Goal: Transaction & Acquisition: Purchase product/service

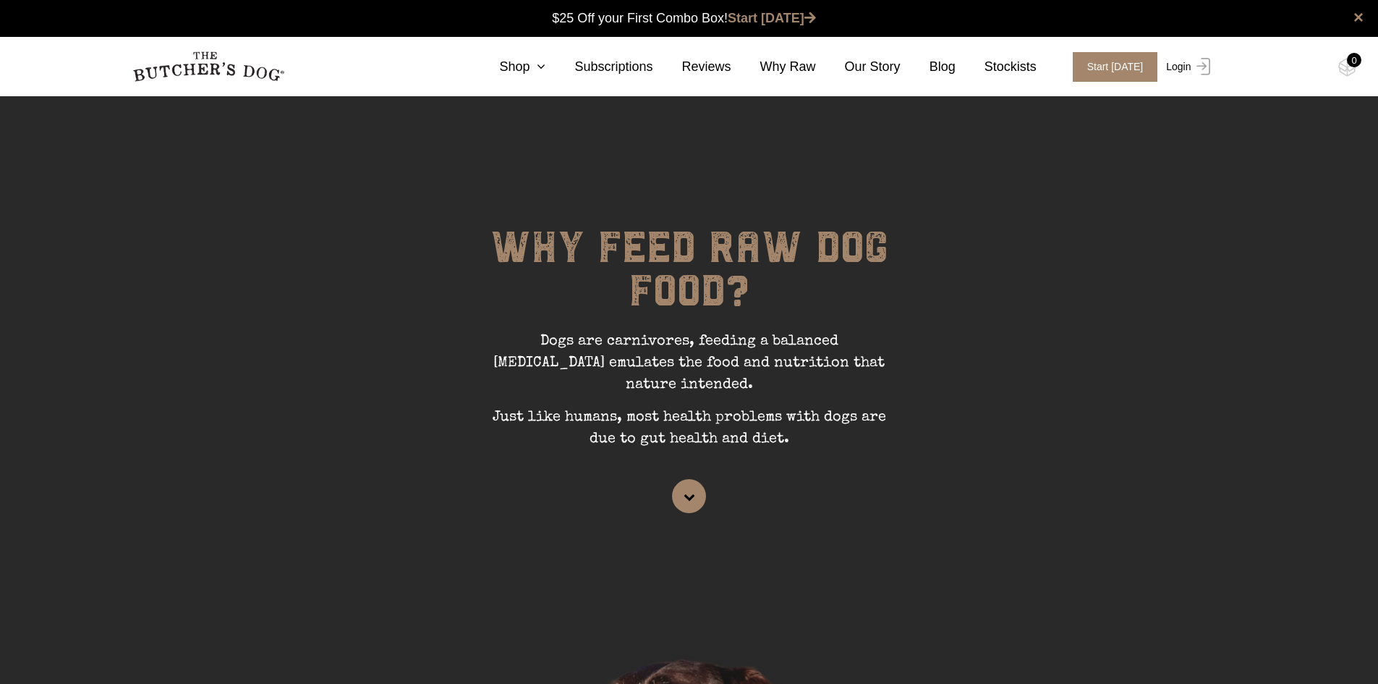
click at [1175, 65] on link "Login" at bounding box center [1186, 67] width 47 height 30
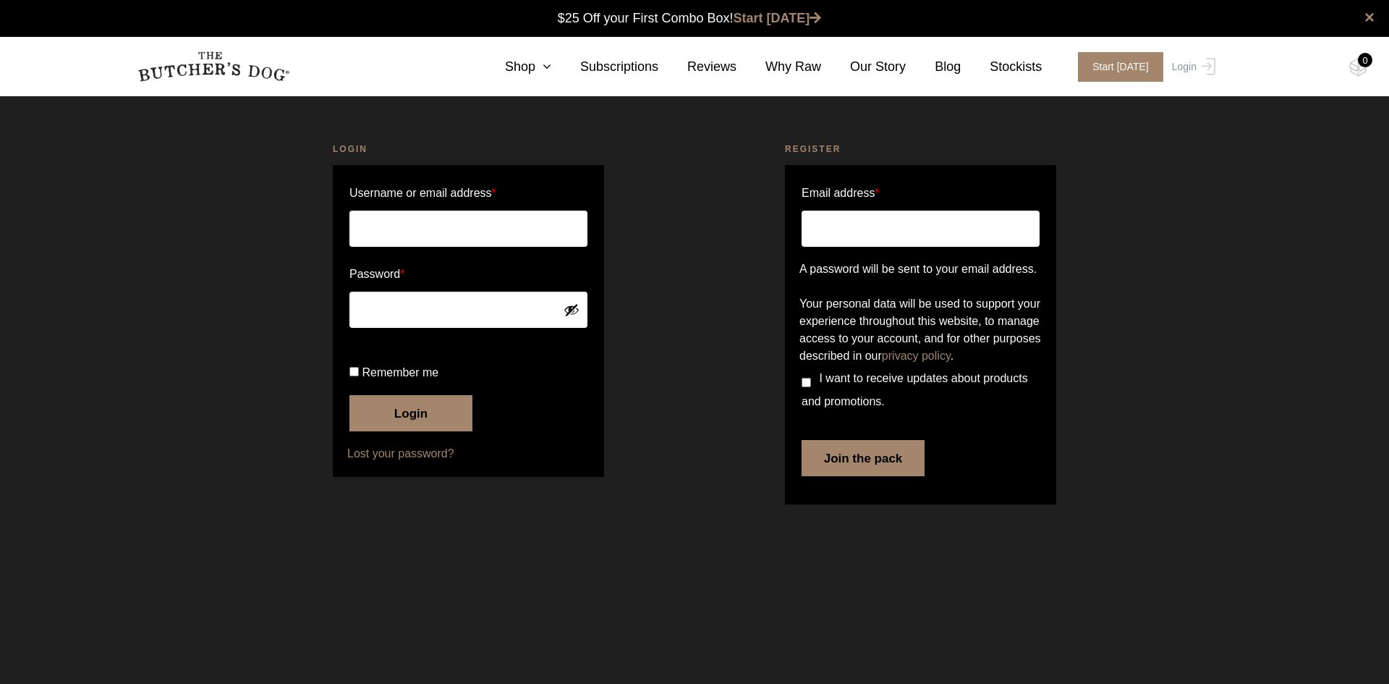
click at [402, 224] on input "Username or email address *" at bounding box center [468, 229] width 238 height 36
type input "antonetta@potentiacapital.com.au"
click at [433, 431] on button "Login" at bounding box center [410, 413] width 123 height 36
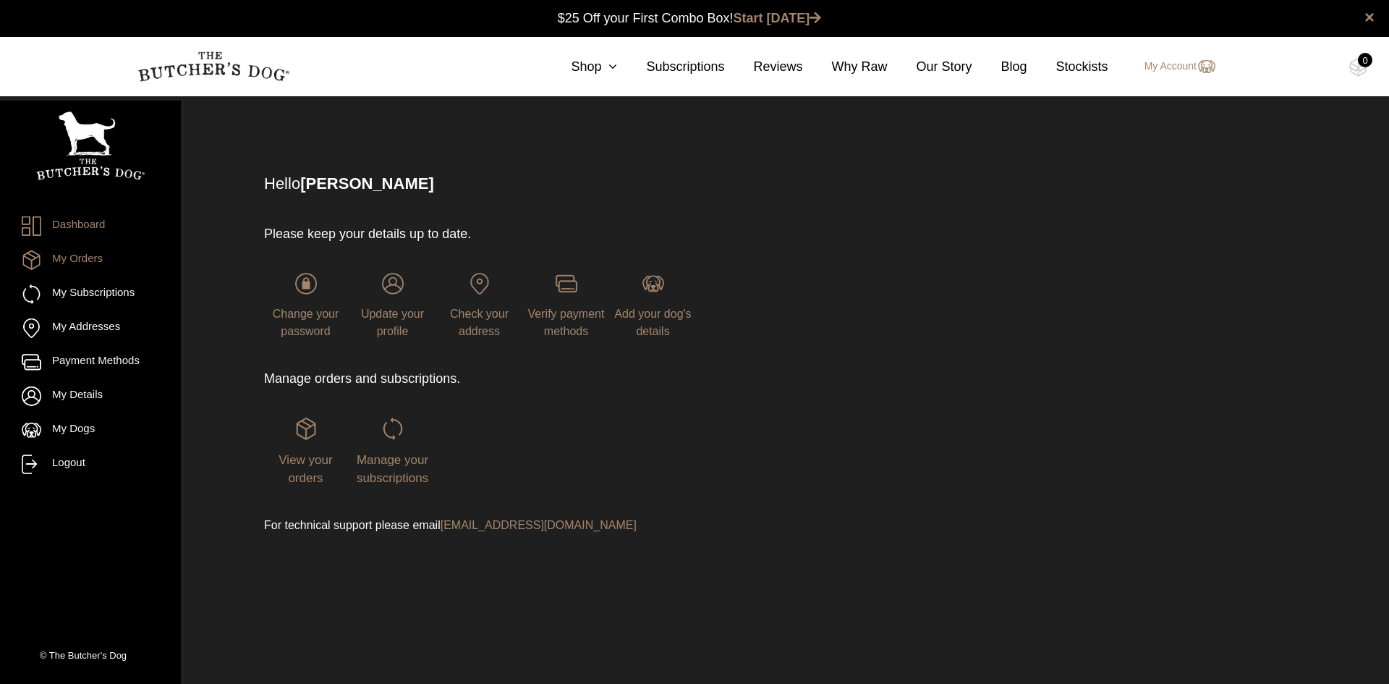
click at [108, 263] on link "My Orders" at bounding box center [90, 260] width 137 height 20
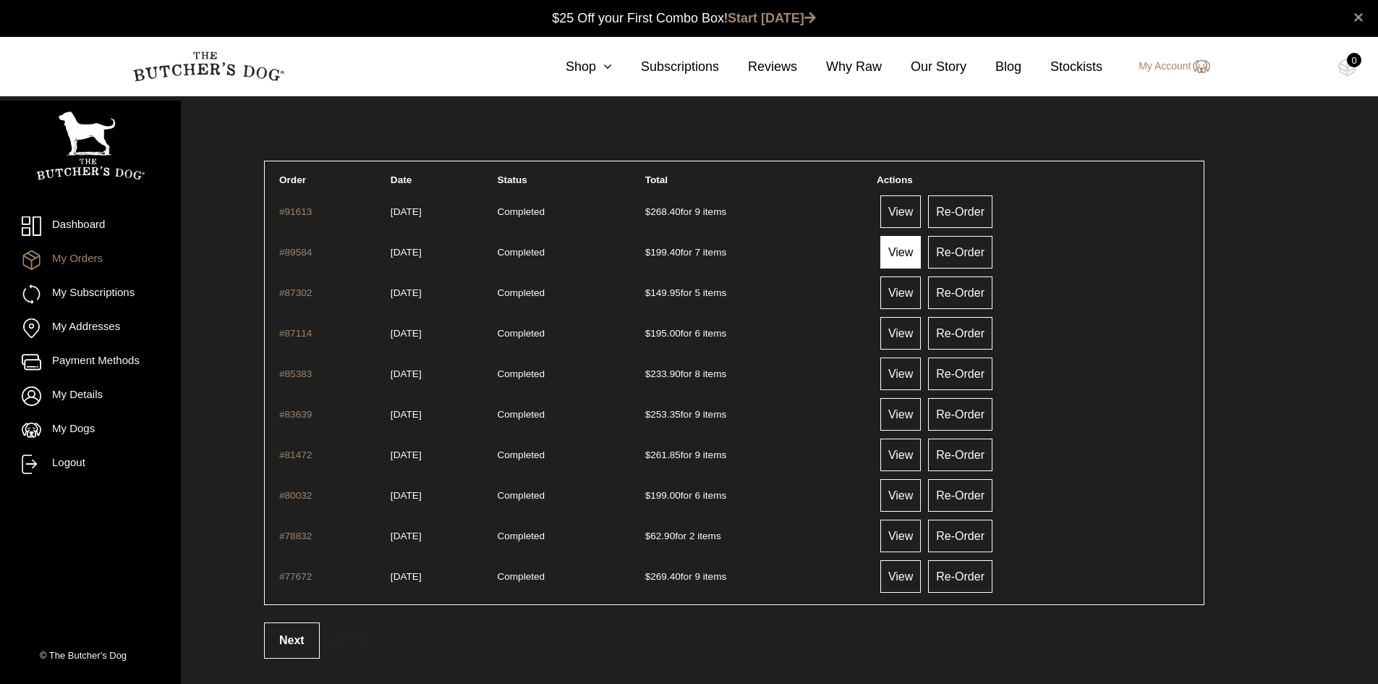
click at [915, 249] on link "View" at bounding box center [900, 252] width 41 height 33
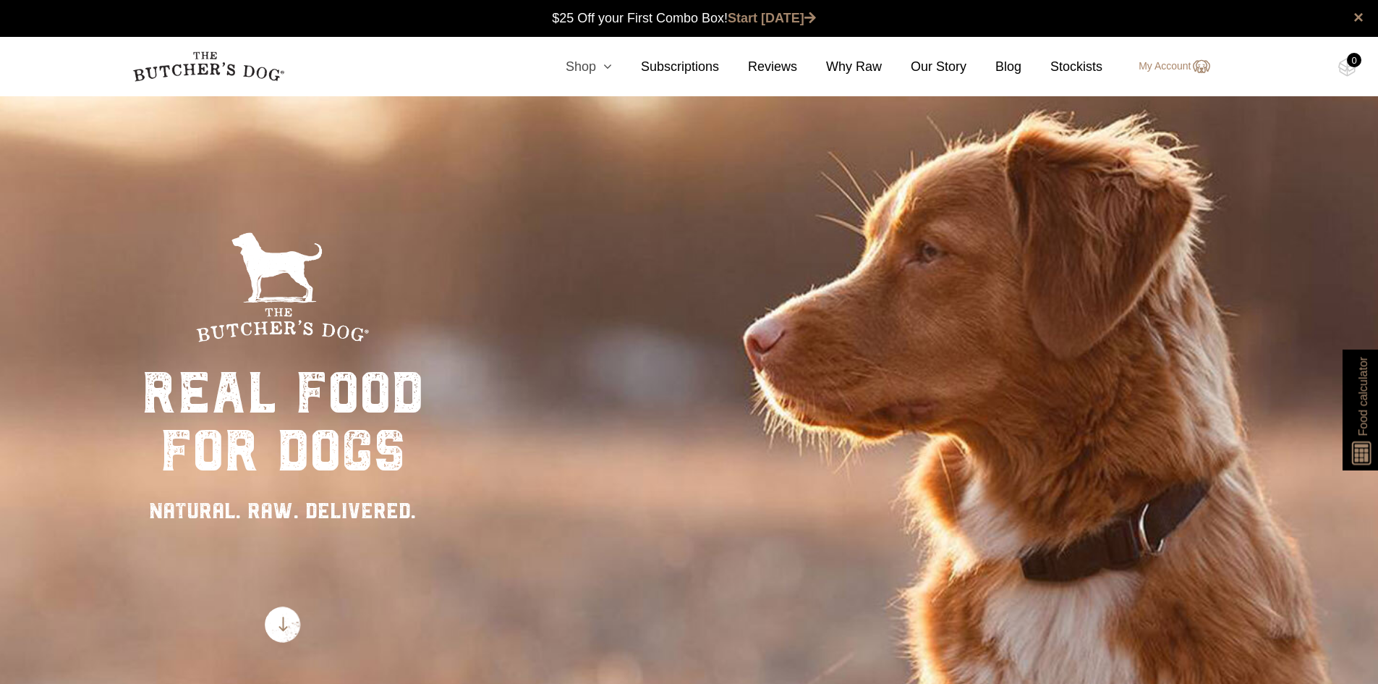
click at [612, 69] on icon at bounding box center [604, 66] width 16 height 13
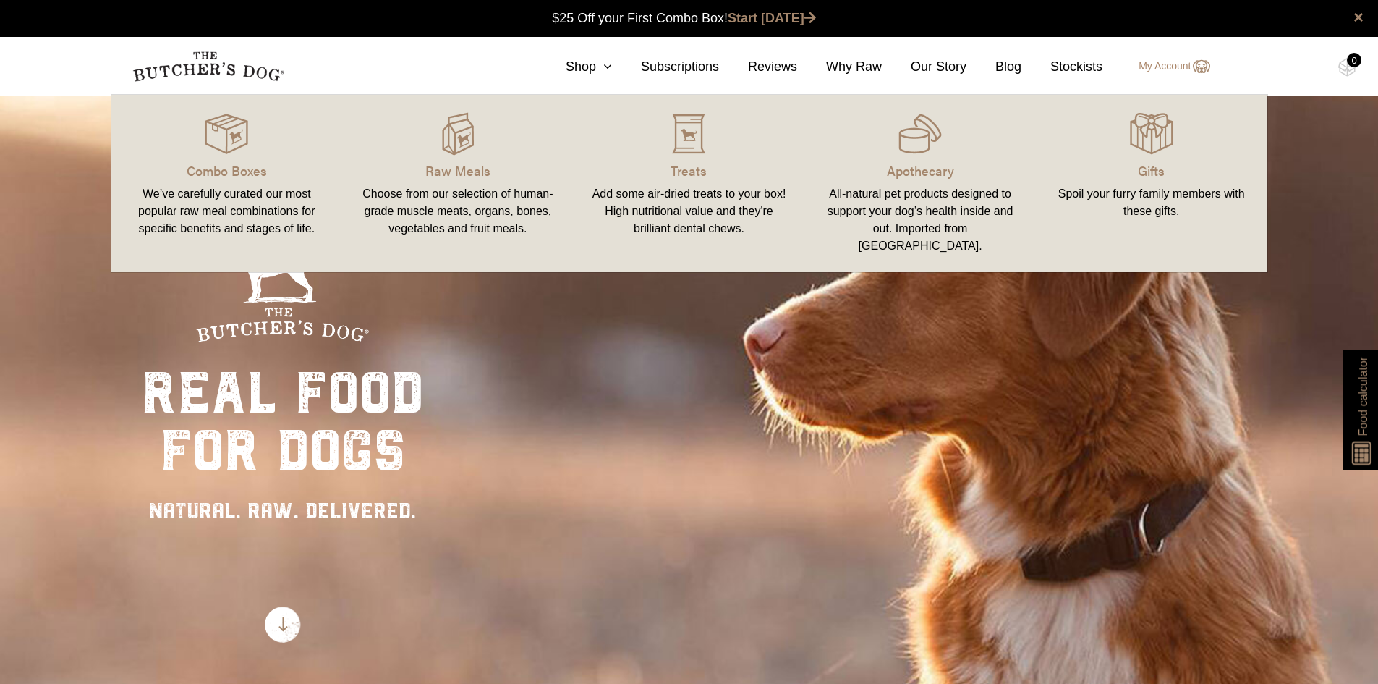
click at [1084, 399] on div "real food for dogs NATURAL. RAW. DELIVERED." at bounding box center [689, 437] width 1378 height 684
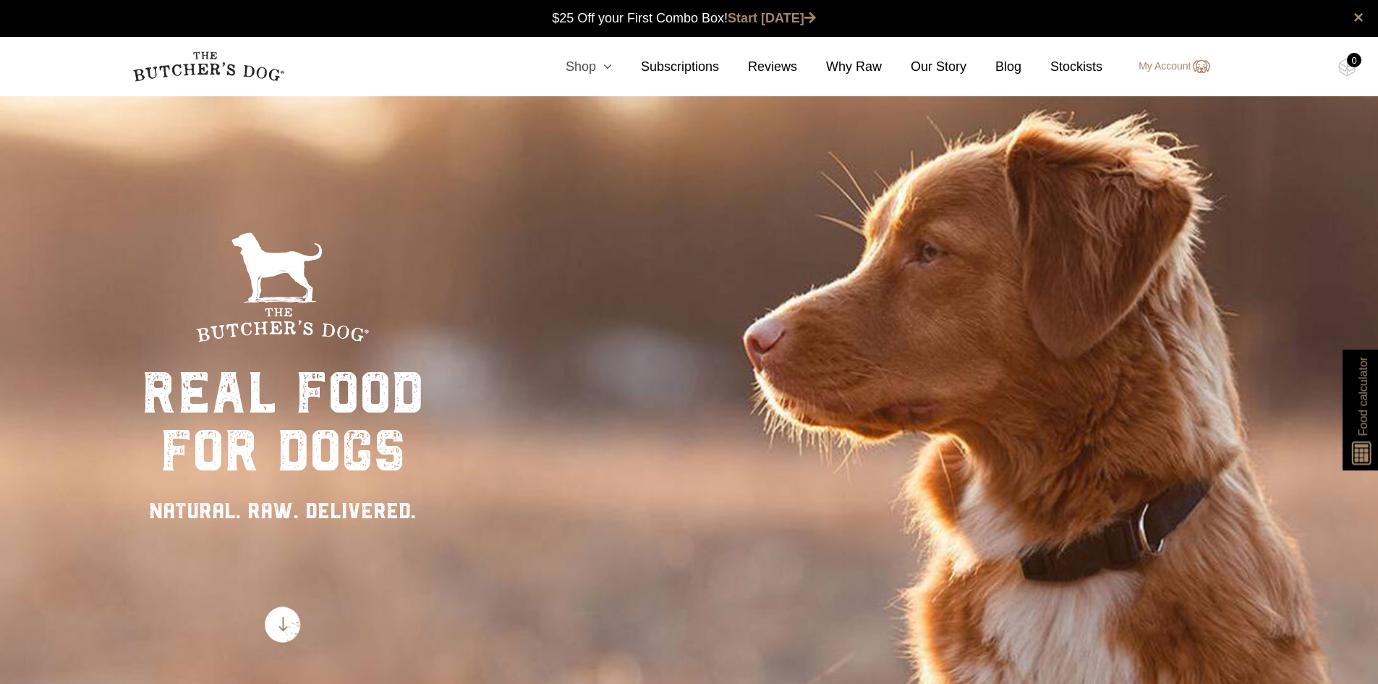
click at [590, 69] on link "Shop" at bounding box center [574, 67] width 75 height 20
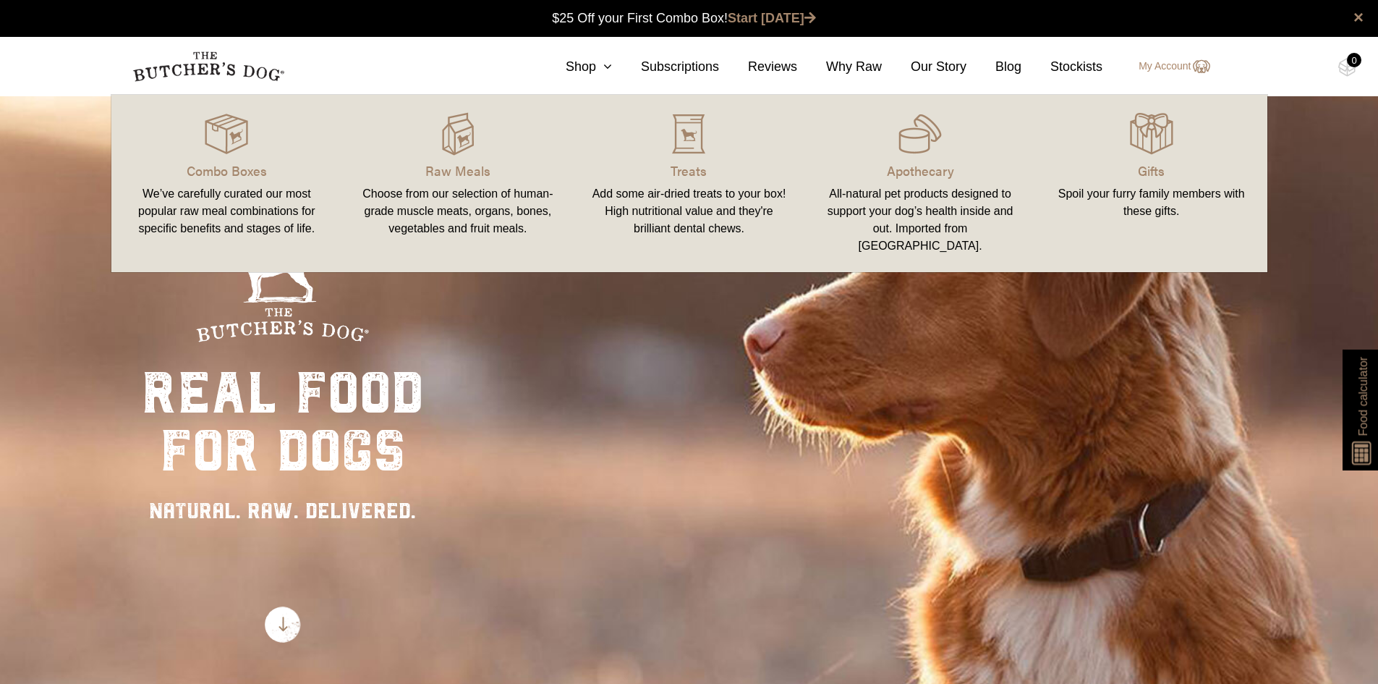
click at [449, 192] on div "Choose from our selection of human-grade muscle meats, organs, bones, vegetable…" at bounding box center [458, 211] width 197 height 52
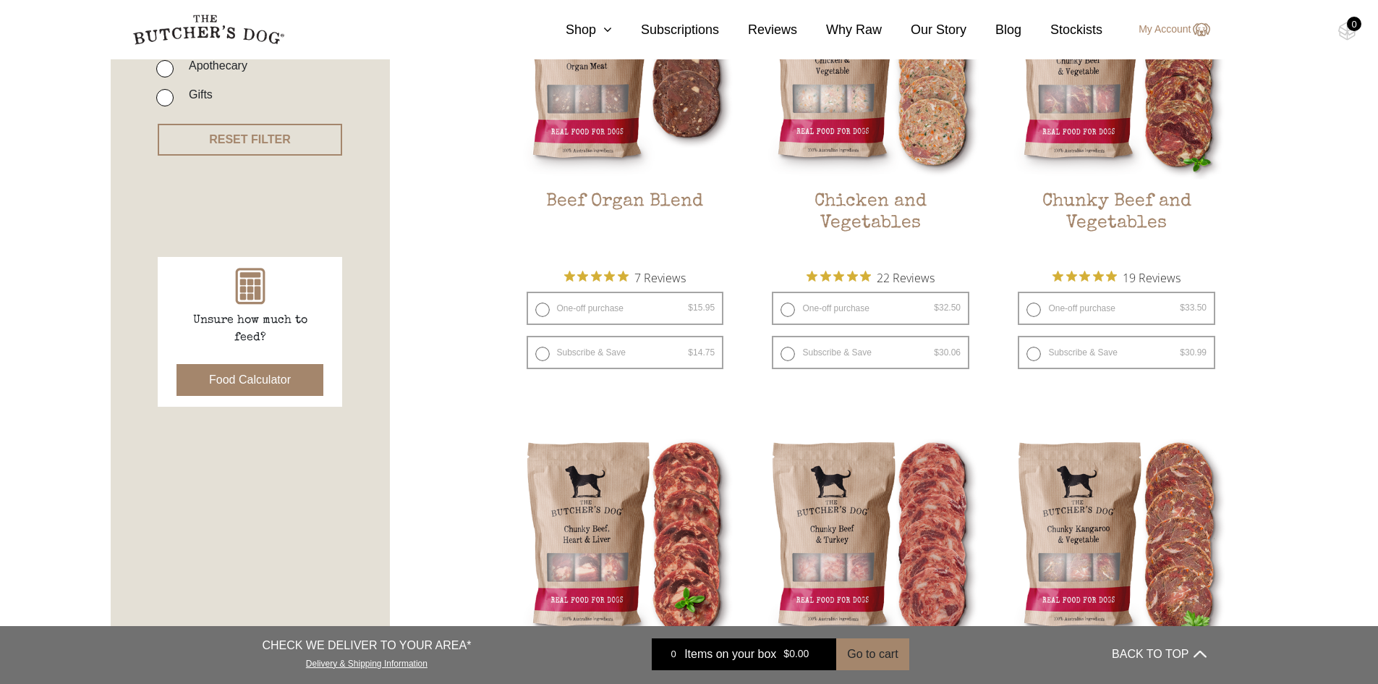
scroll to position [506, 0]
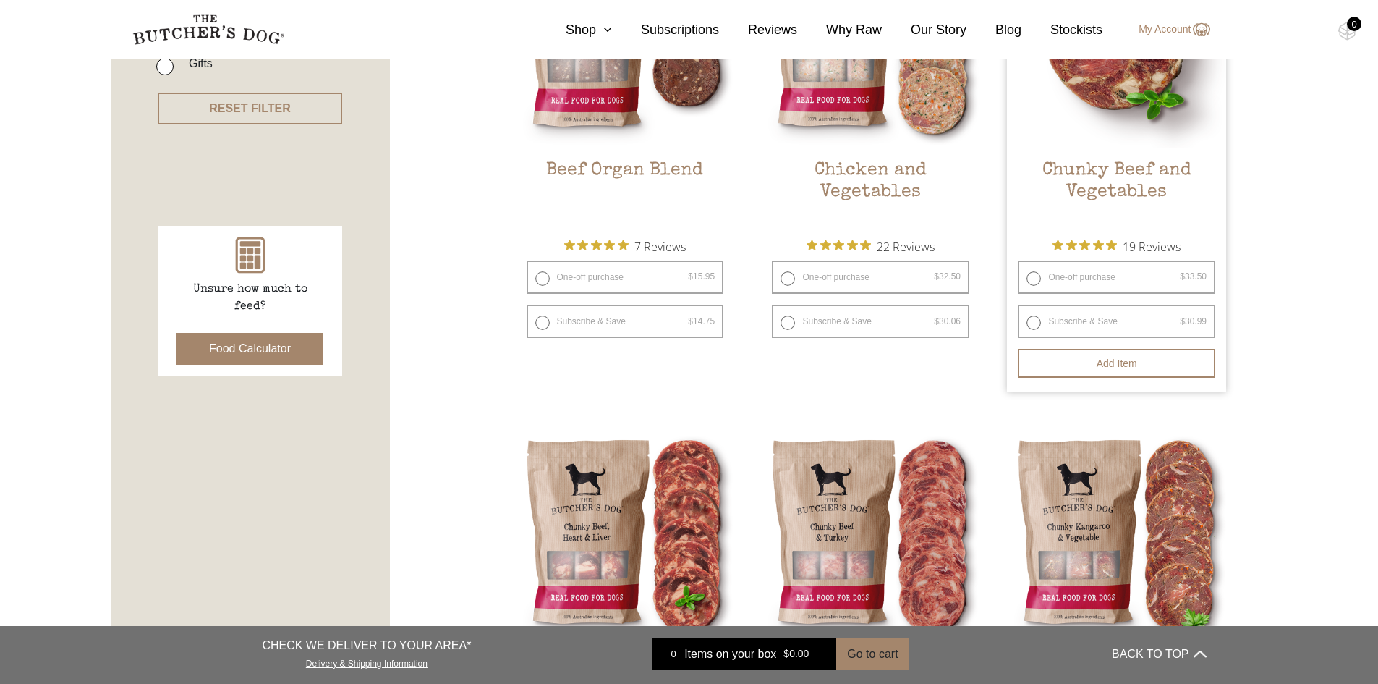
click at [1034, 281] on label "One-off purchase $ 33.50 — or subscribe and save 7.5%" at bounding box center [1117, 276] width 198 height 33
radio input "true"
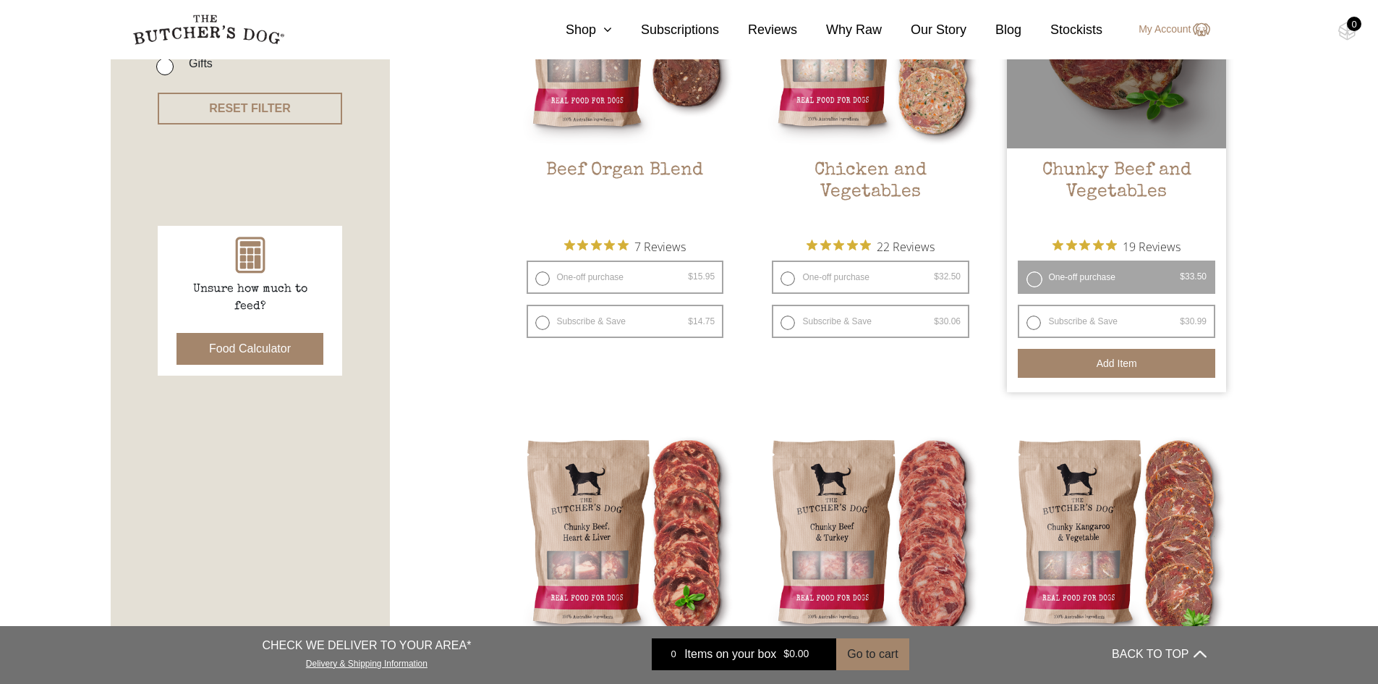
click at [1093, 368] on button "Add item" at bounding box center [1117, 363] width 198 height 29
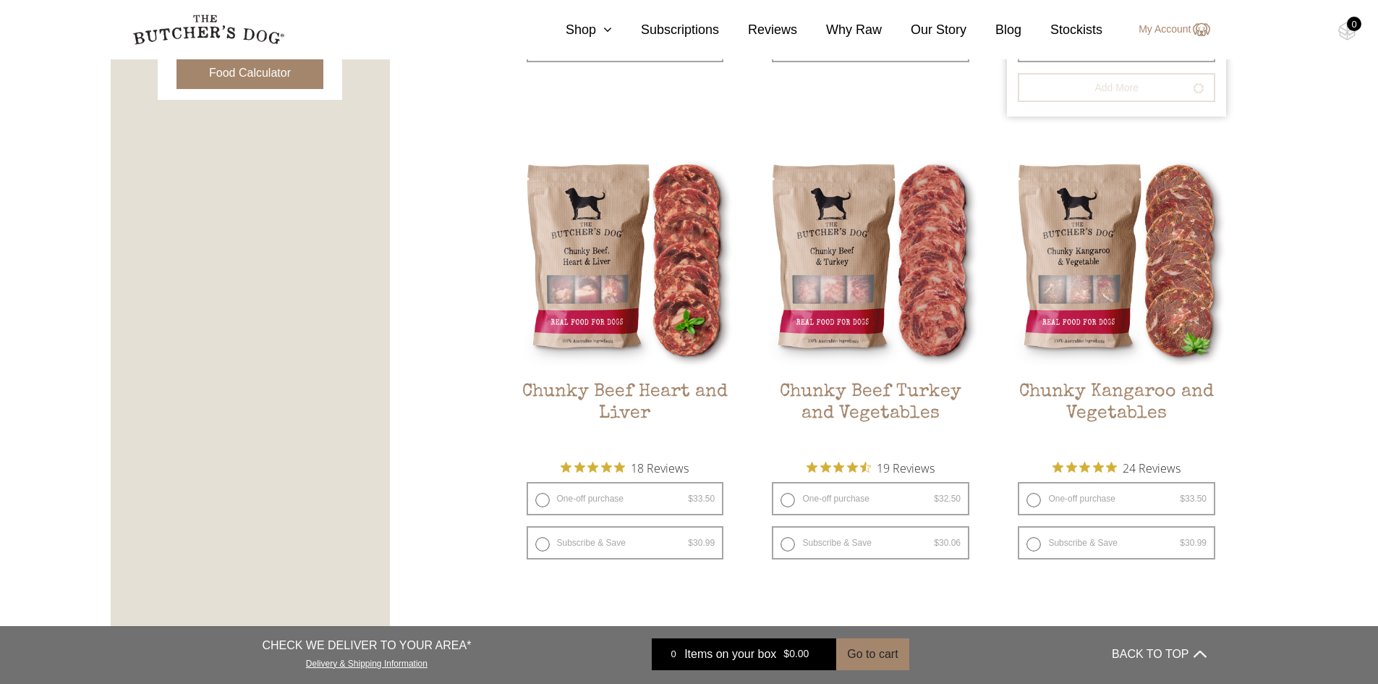
scroll to position [868, 0]
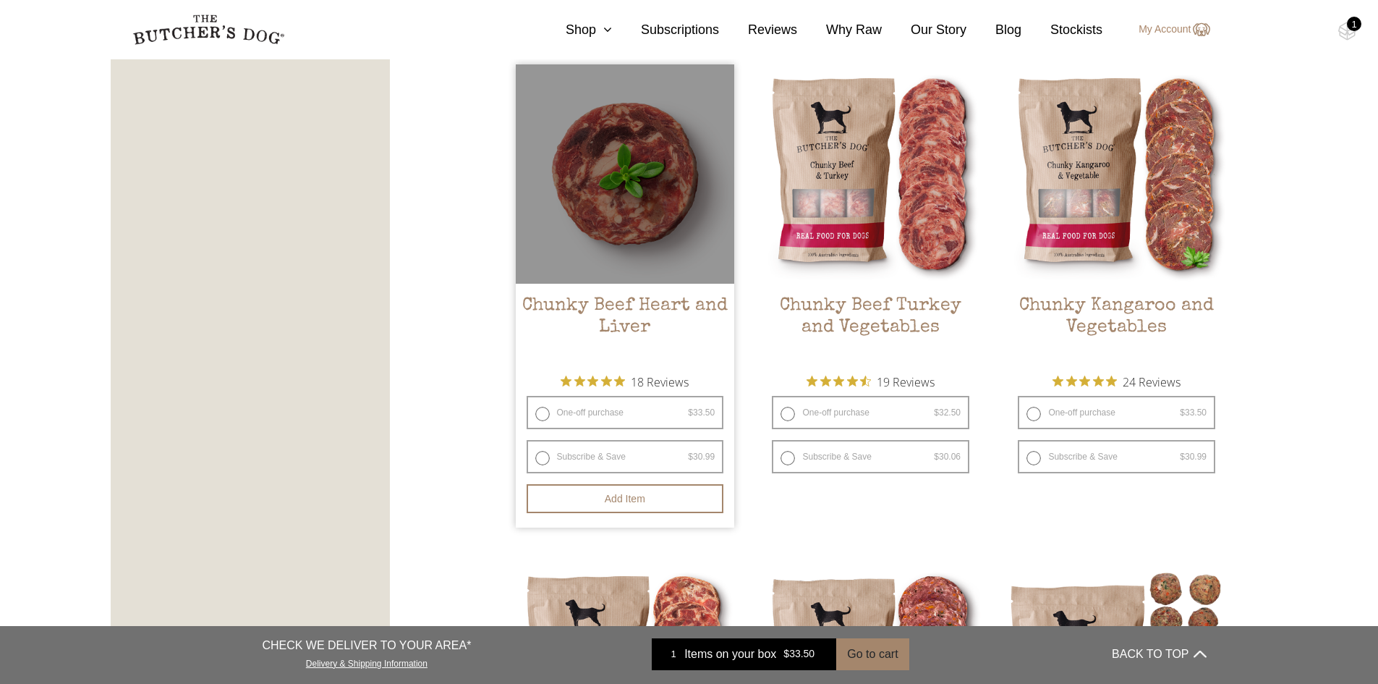
click at [543, 417] on label "One-off purchase $ 33.50 — or subscribe and save 7.5%" at bounding box center [626, 412] width 198 height 33
radio input "true"
radio input "false"
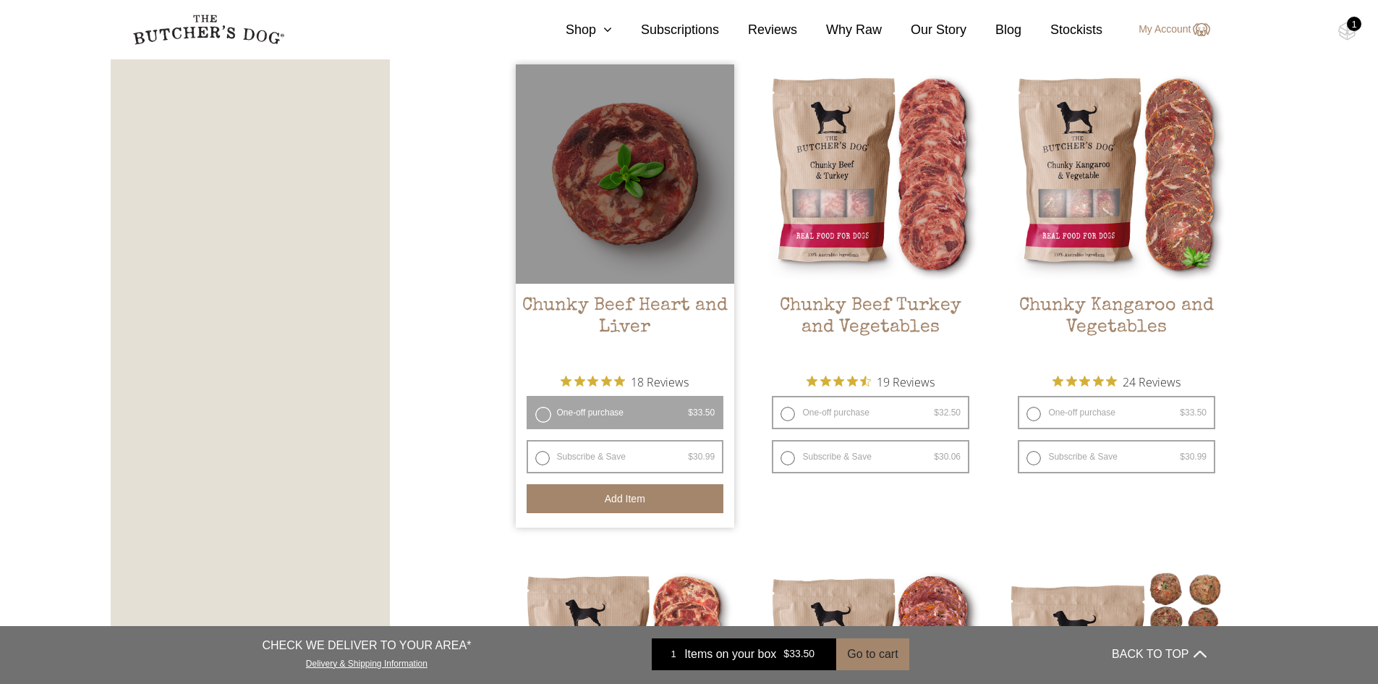
click at [598, 501] on button "Add item" at bounding box center [626, 498] width 198 height 29
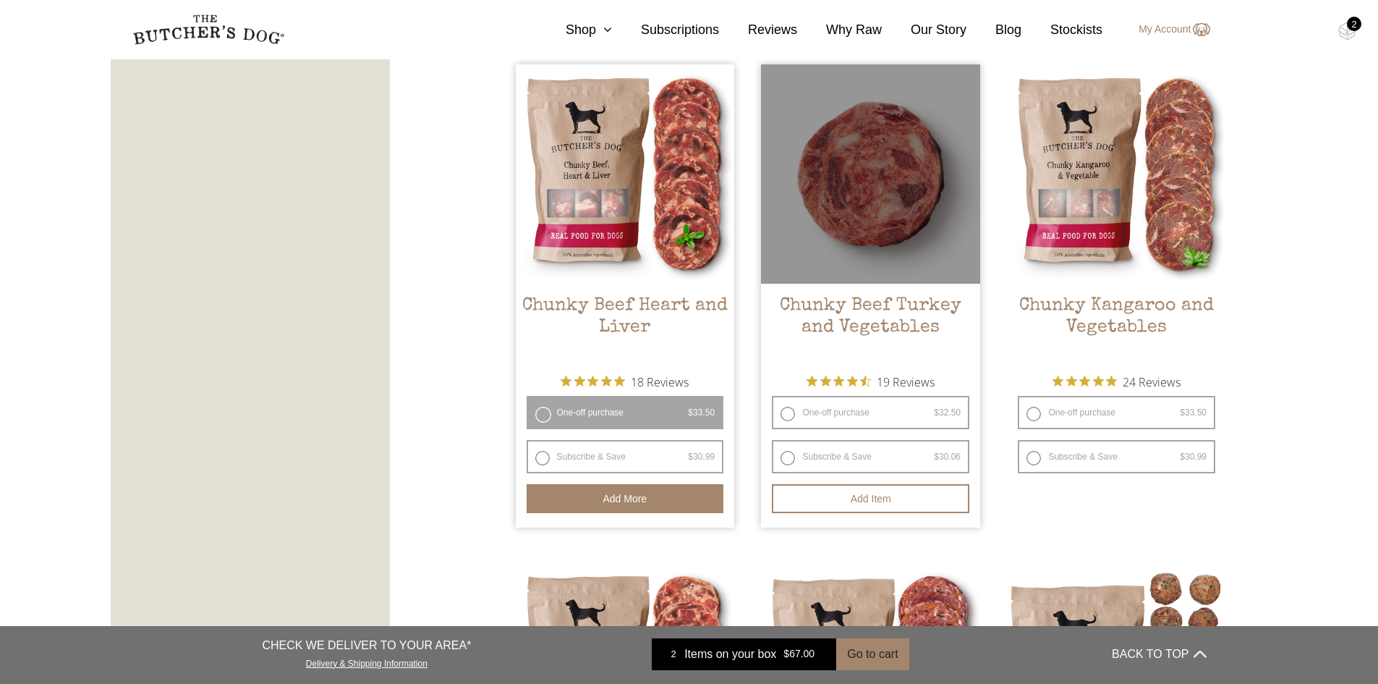
click at [792, 412] on label "One-off purchase $ 32.50 — or subscribe and save 7.5%" at bounding box center [871, 412] width 198 height 33
radio input "true"
radio input "false"
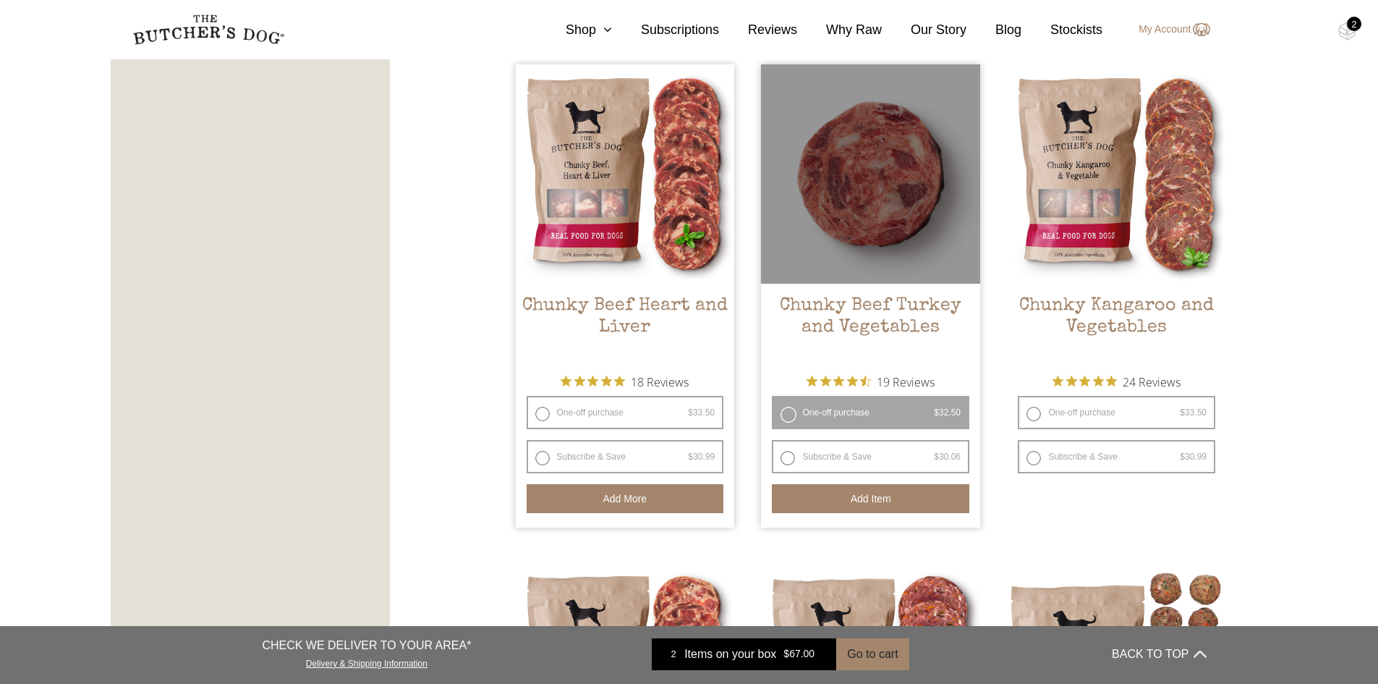
click at [857, 504] on button "Add item" at bounding box center [871, 498] width 198 height 29
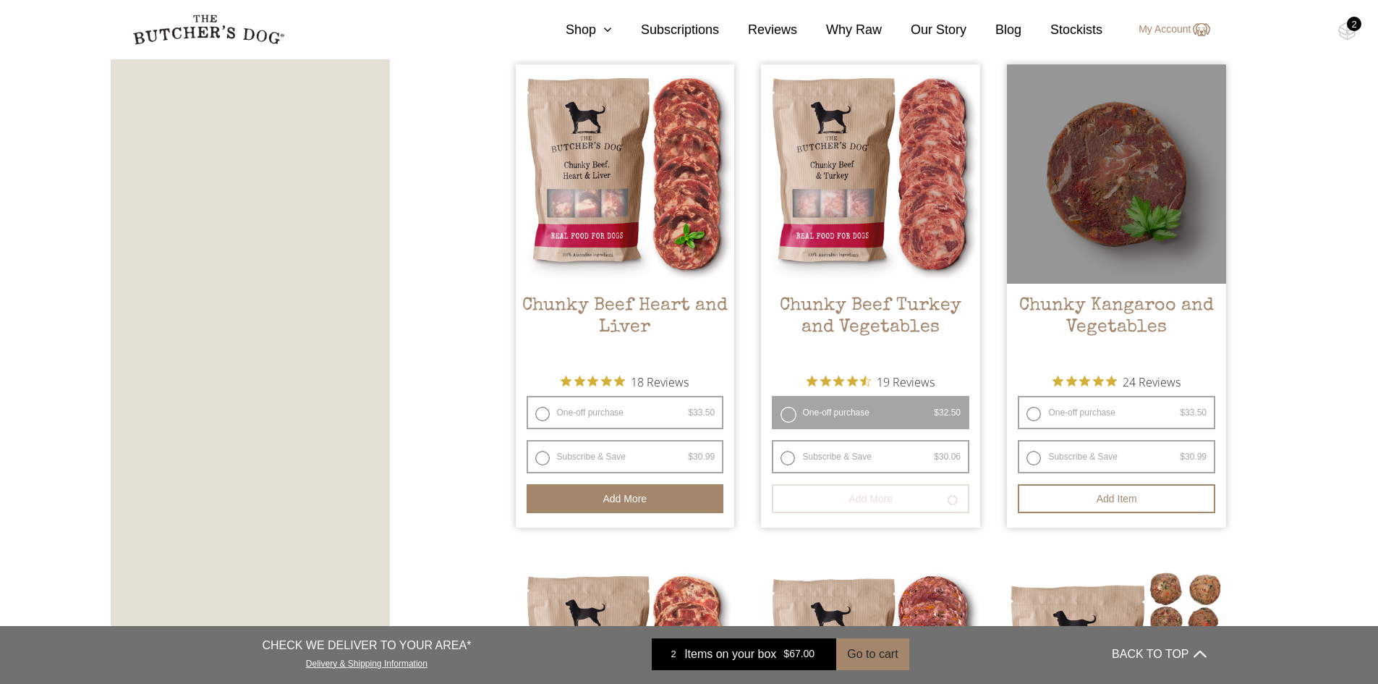
click at [1035, 409] on label "One-off purchase $ 33.50 — or subscribe and save 7.5%" at bounding box center [1117, 412] width 198 height 33
radio input "true"
radio input "false"
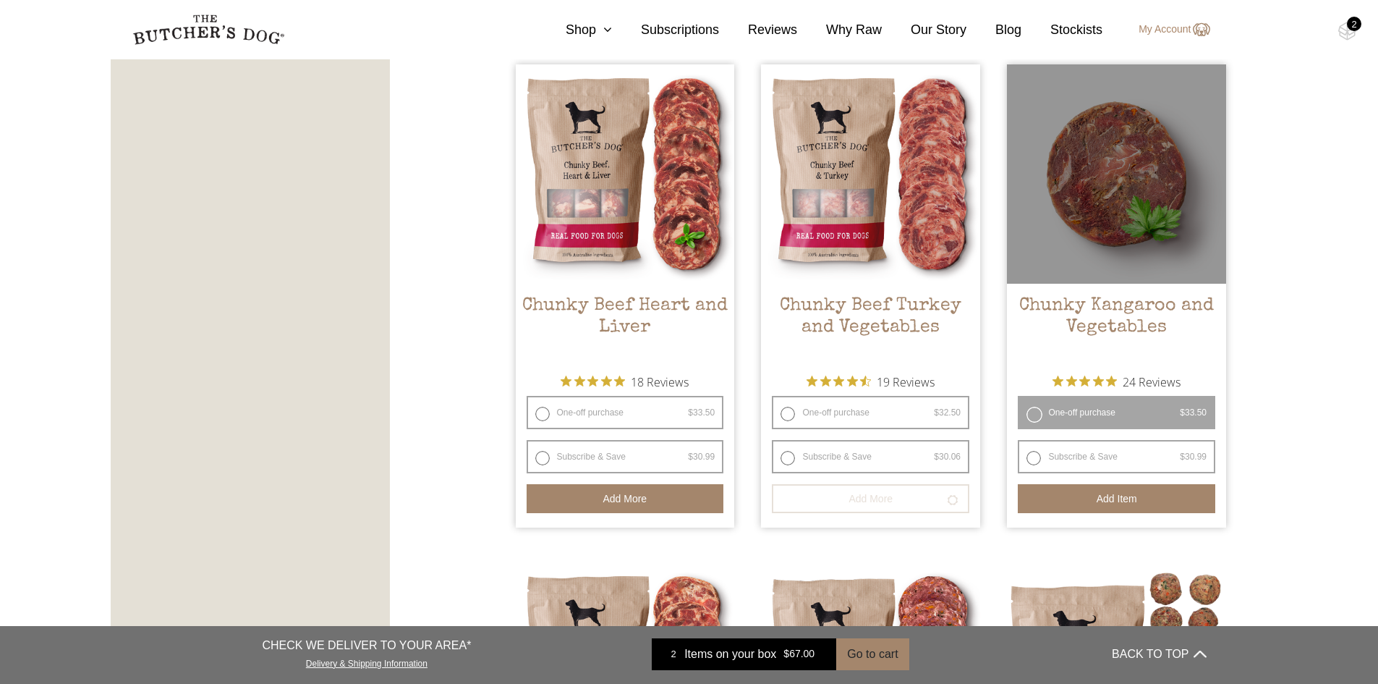
click at [1081, 505] on button "Add item" at bounding box center [1117, 498] width 198 height 29
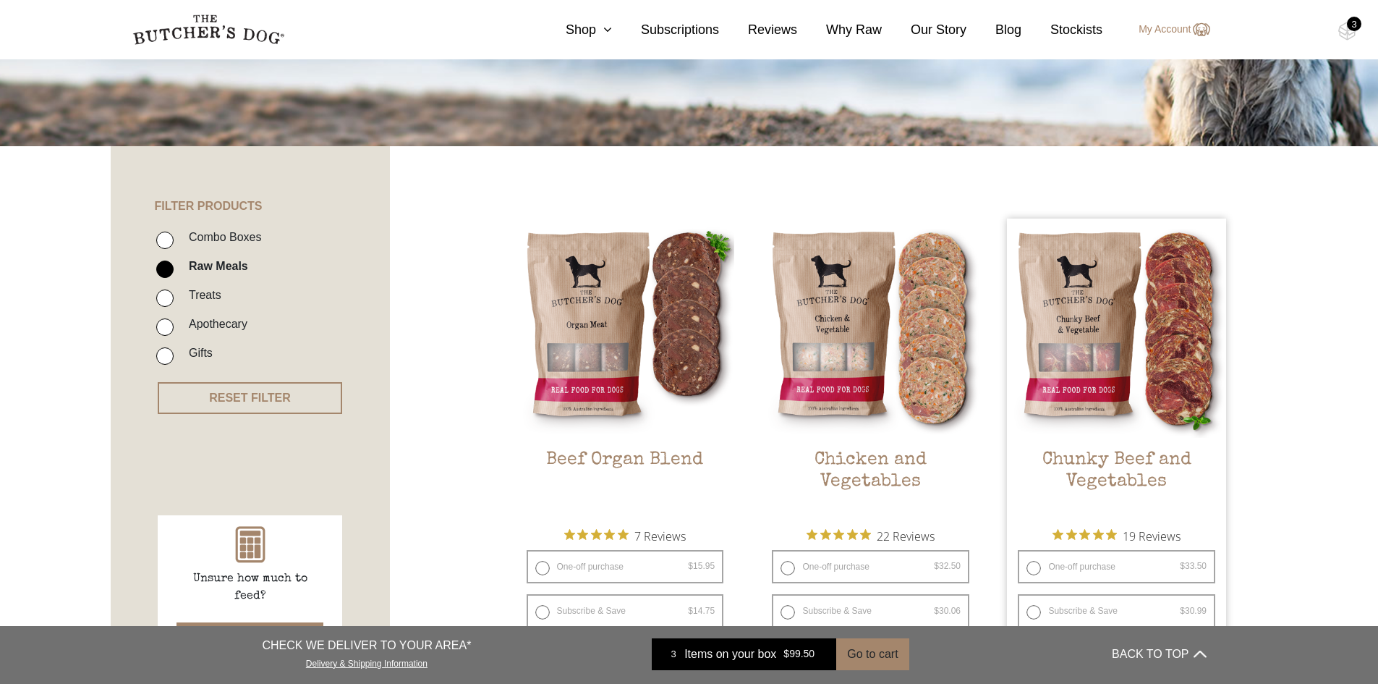
scroll to position [0, 0]
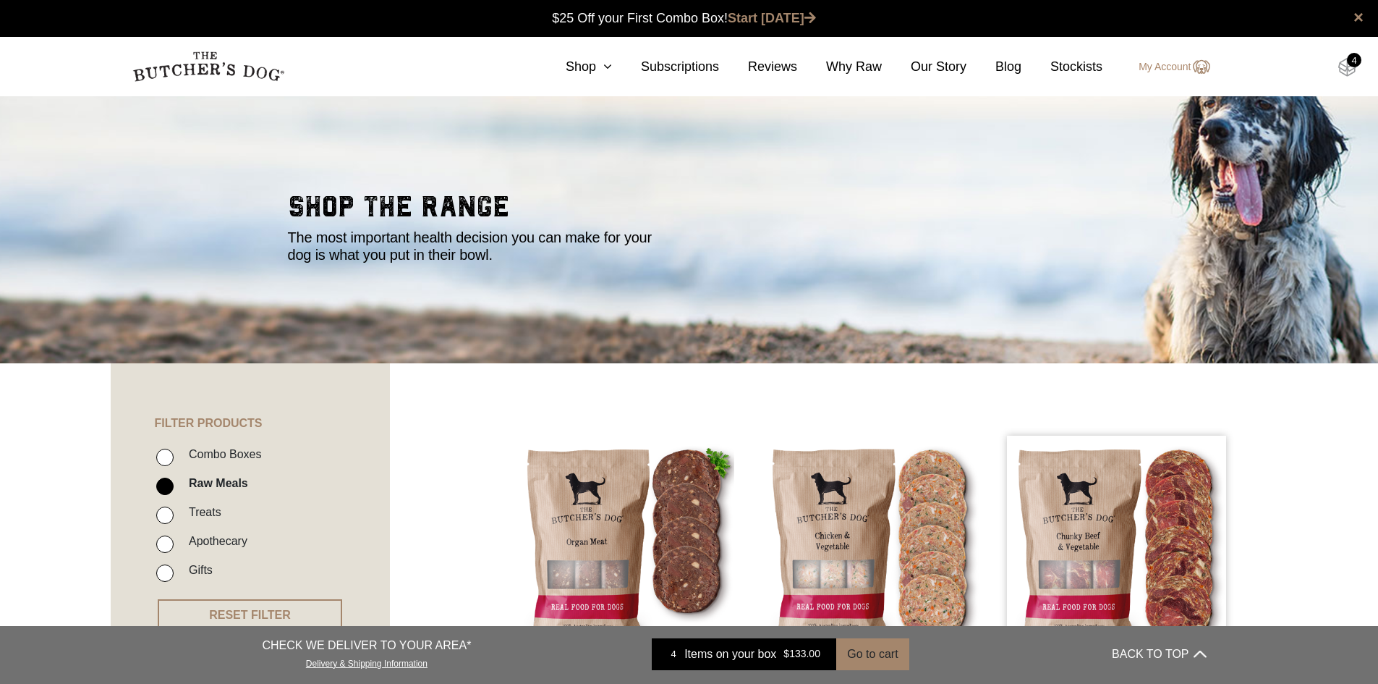
click at [1341, 60] on img at bounding box center [1347, 67] width 18 height 19
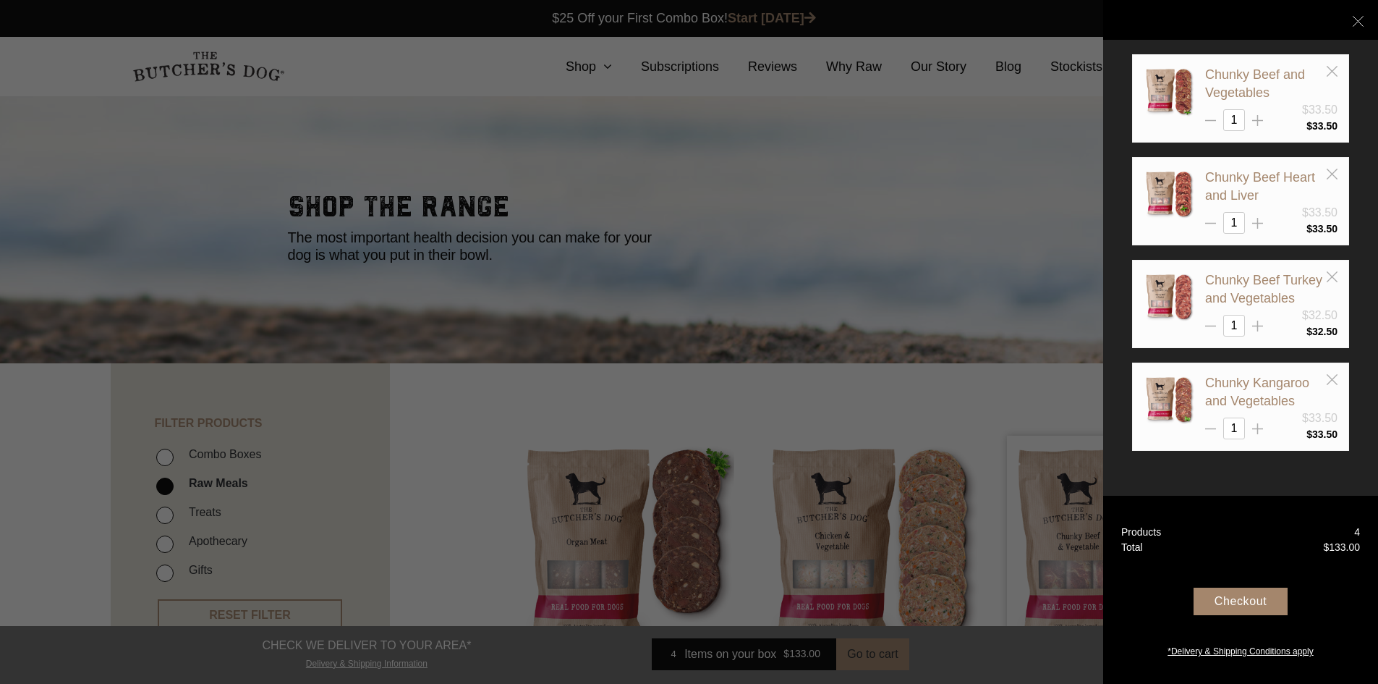
click at [1227, 600] on div "Checkout" at bounding box center [1241, 600] width 94 height 27
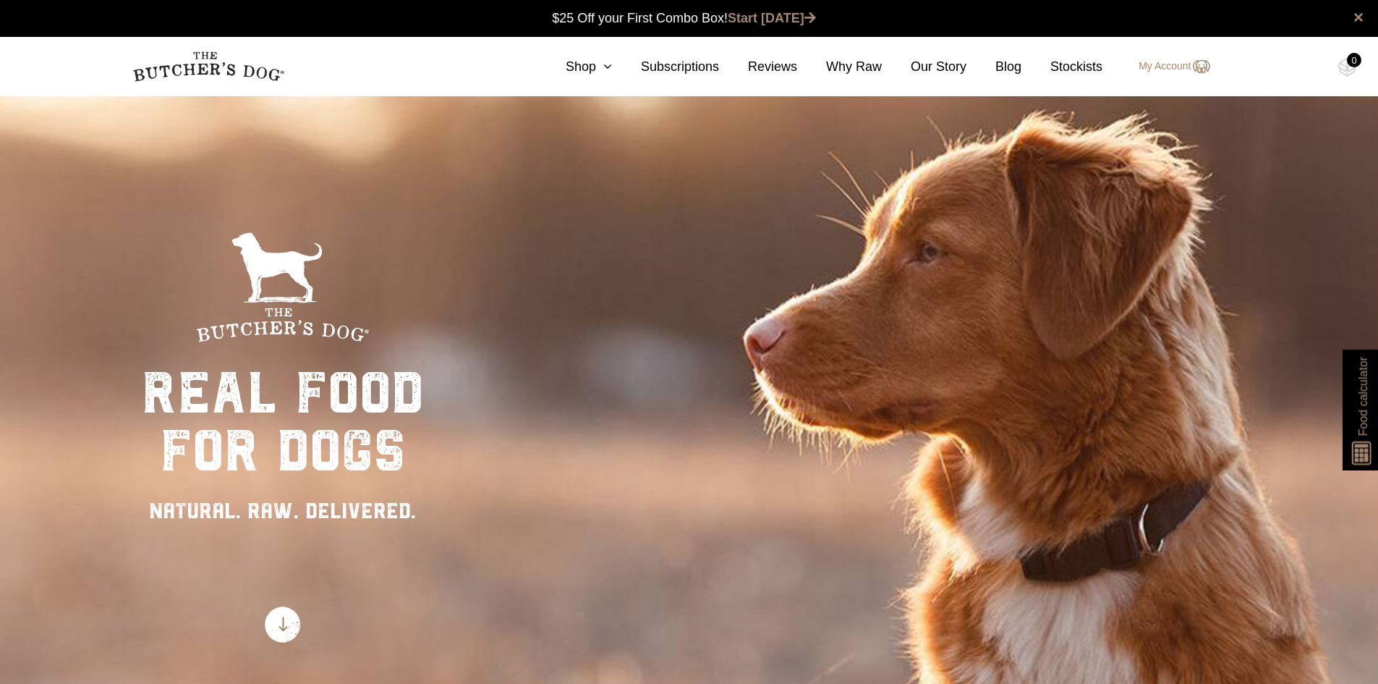
click at [1194, 74] on div "Close dialog $25 OFF YOUR FIRST ORDER + FREE SHIPPING ($150 Minimum Spend) Emai…" at bounding box center [689, 342] width 1378 height 684
click at [0, 0] on img at bounding box center [0, 0] width 0 height 0
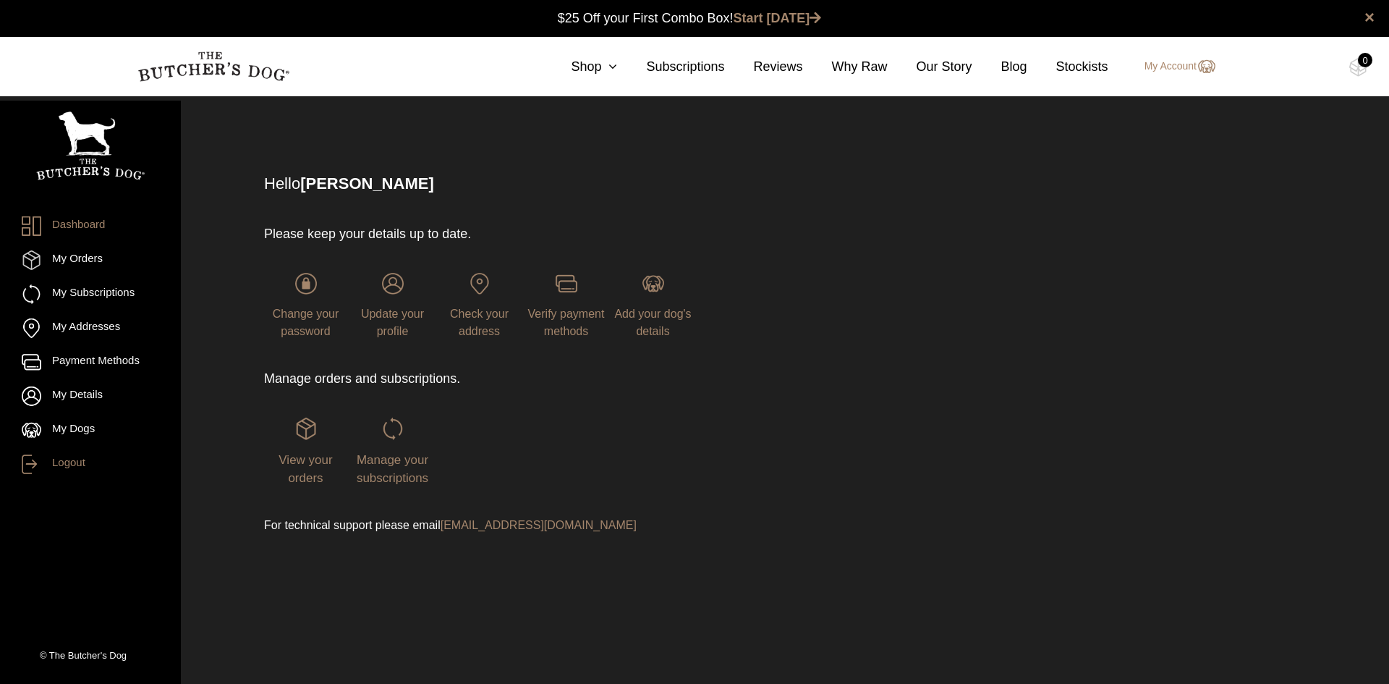
click at [54, 459] on link "Logout" at bounding box center [90, 464] width 137 height 20
